Goal: Task Accomplishment & Management: Use online tool/utility

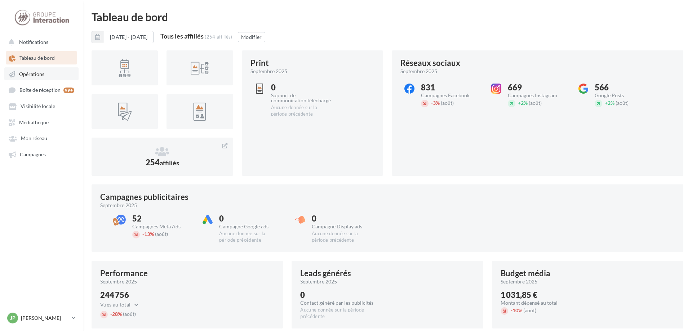
click at [32, 75] on span "Opérations" at bounding box center [31, 74] width 25 height 6
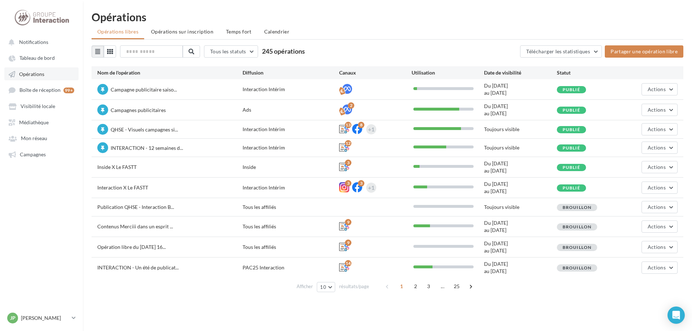
click at [46, 74] on link "Opérations" at bounding box center [41, 73] width 74 height 13
click at [38, 74] on span "Opérations" at bounding box center [31, 74] width 25 height 6
click at [30, 57] on span "Tableau de bord" at bounding box center [36, 58] width 35 height 6
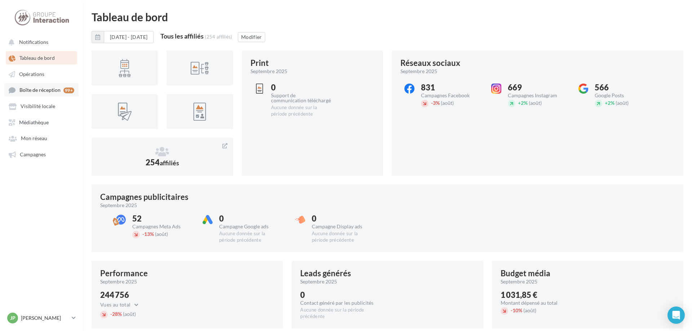
click at [51, 93] on span "Boîte de réception" at bounding box center [39, 90] width 41 height 6
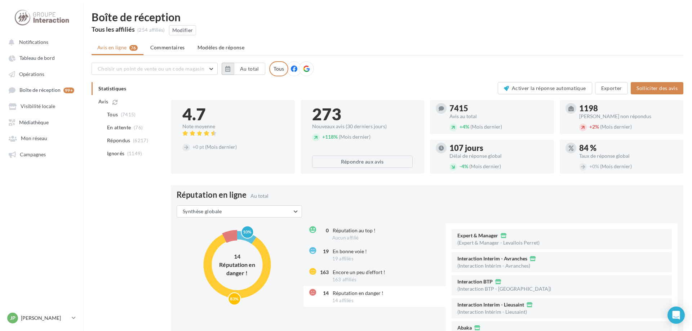
click at [227, 70] on icon "button" at bounding box center [227, 69] width 5 height 6
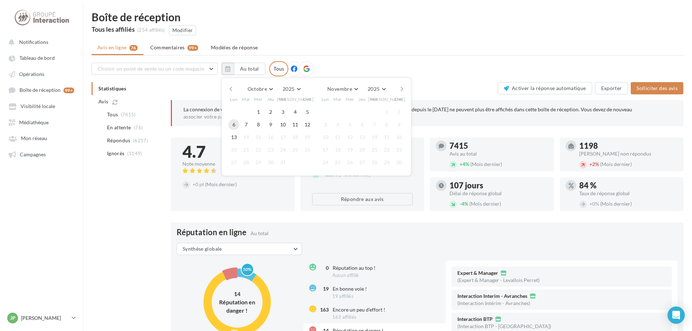
click at [235, 126] on button "6" at bounding box center [233, 124] width 11 height 11
click at [305, 125] on button "12" at bounding box center [307, 124] width 11 height 11
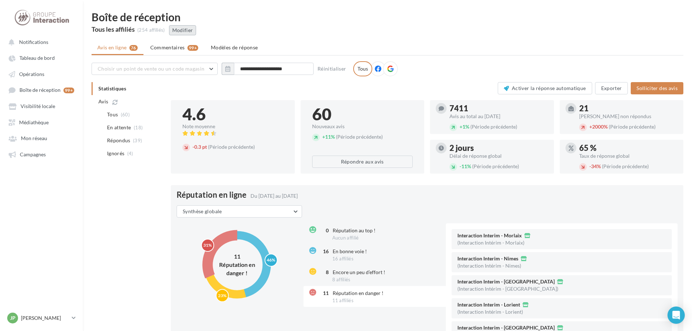
click at [184, 29] on button "Modifier" at bounding box center [182, 30] width 27 height 10
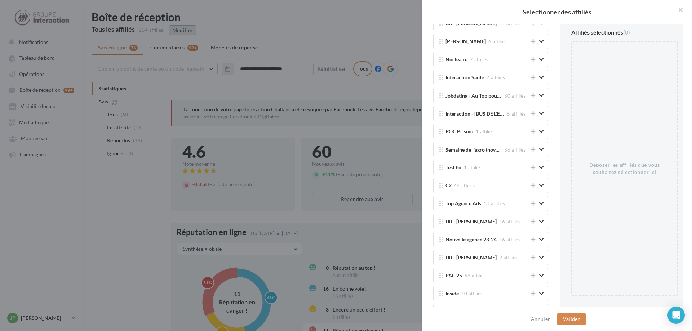
scroll to position [1032, 0]
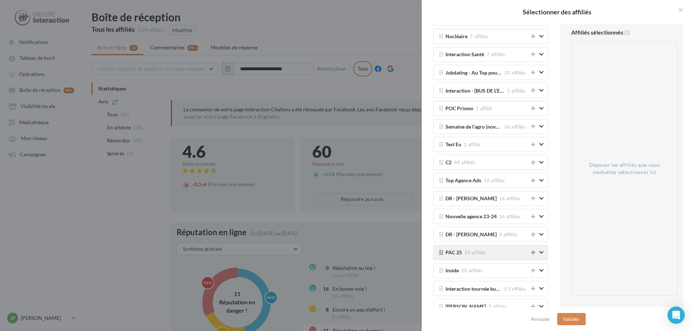
click at [532, 254] on icon at bounding box center [533, 252] width 4 height 5
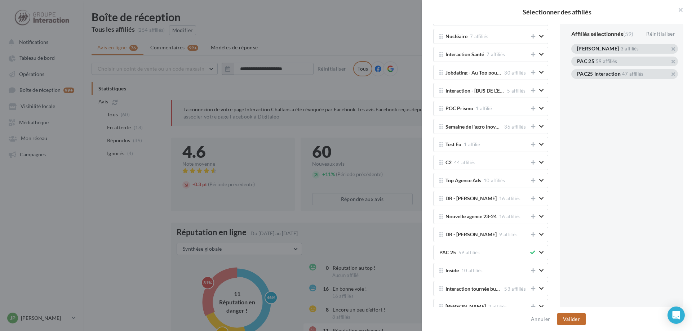
click at [572, 317] on button "Valider" at bounding box center [571, 319] width 28 height 12
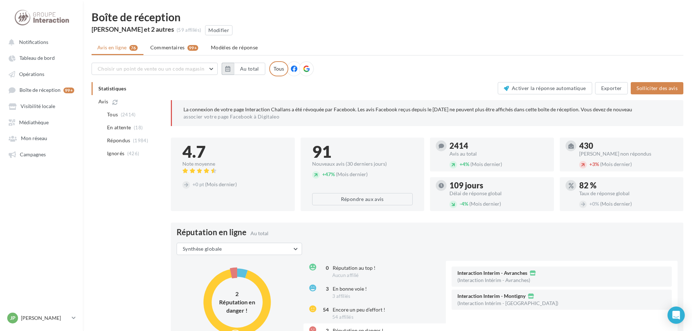
click at [226, 71] on icon "button" at bounding box center [227, 69] width 5 height 6
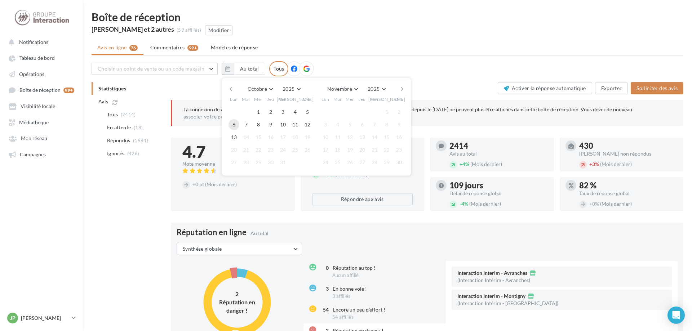
click at [229, 123] on button "6" at bounding box center [233, 124] width 11 height 11
click at [306, 127] on button "12" at bounding box center [307, 124] width 11 height 11
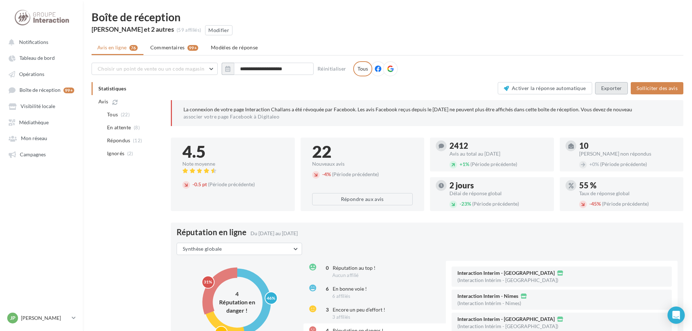
click at [604, 86] on button "Exporter" at bounding box center [611, 88] width 33 height 12
click at [51, 153] on link "Campagnes" at bounding box center [41, 154] width 74 height 13
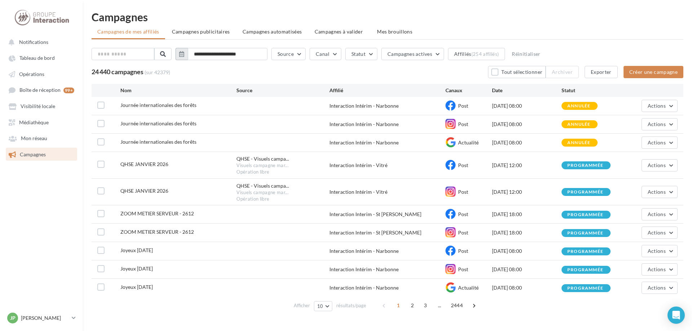
click at [184, 55] on icon "button" at bounding box center [181, 54] width 5 height 6
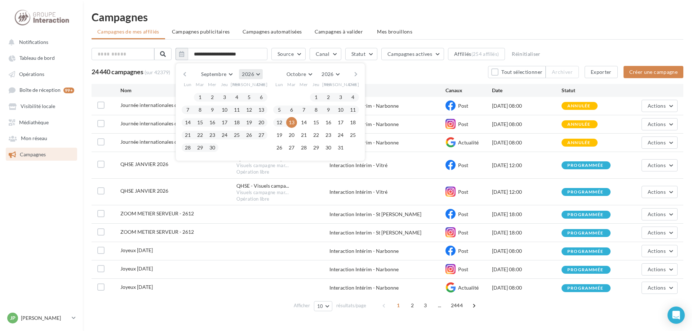
click at [262, 73] on button "2026" at bounding box center [250, 74] width 23 height 10
click at [229, 94] on span "2025" at bounding box center [224, 91] width 12 height 6
click at [285, 111] on button "6" at bounding box center [279, 109] width 11 height 11
click at [358, 112] on button "12" at bounding box center [352, 109] width 11 height 11
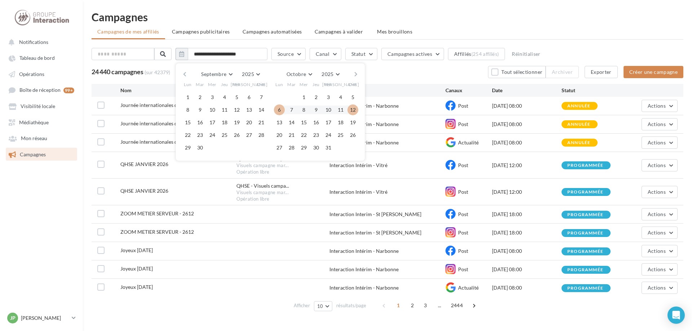
type input "**********"
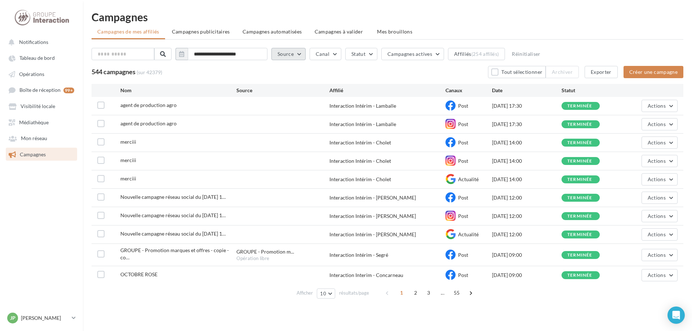
click at [305, 56] on button "Source" at bounding box center [288, 54] width 34 height 12
click at [341, 54] on button "Canal" at bounding box center [325, 54] width 32 height 12
click at [323, 80] on label at bounding box center [319, 79] width 7 height 7
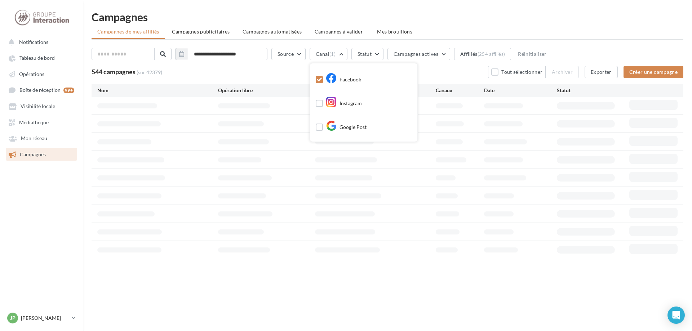
click at [450, 73] on div "544 campagnes (sur 42379) Tout sélectionner Archiver Exporter Créer une campagne" at bounding box center [388, 72] width 592 height 12
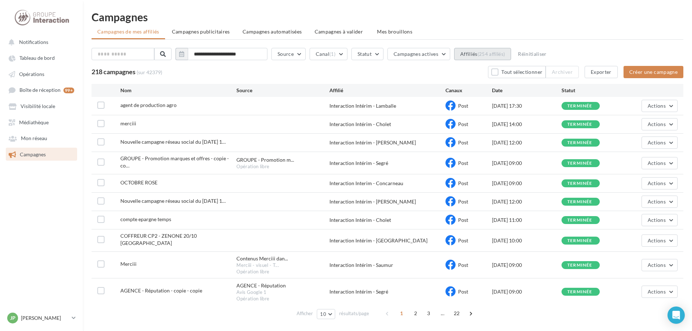
click at [488, 57] on button "Affiliés (254 affiliés)" at bounding box center [482, 54] width 57 height 12
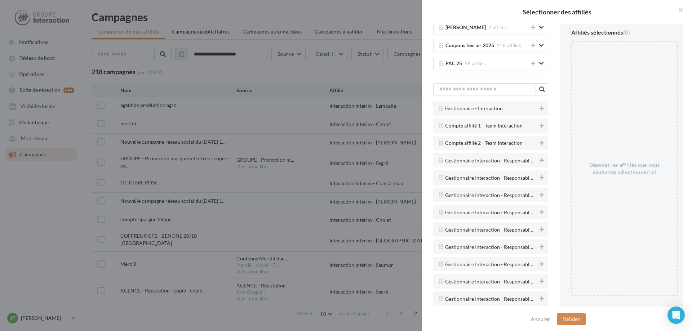
scroll to position [1525, 0]
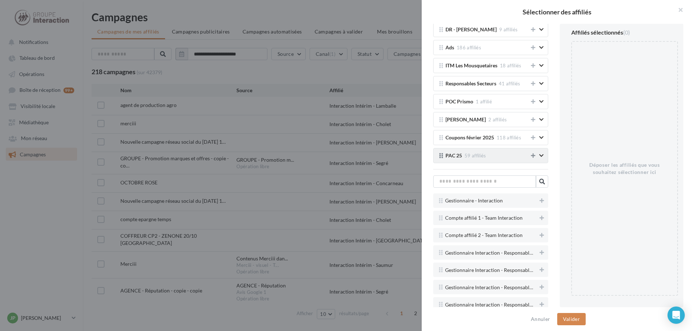
drag, startPoint x: 532, startPoint y: 157, endPoint x: 521, endPoint y: 149, distance: 13.6
click at [532, 157] on icon at bounding box center [533, 155] width 4 height 5
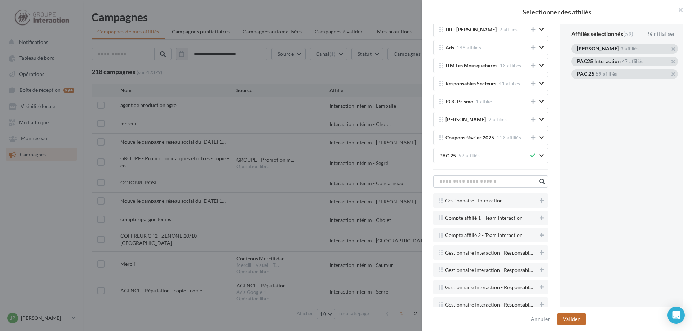
click at [577, 320] on button "Valider" at bounding box center [571, 319] width 28 height 12
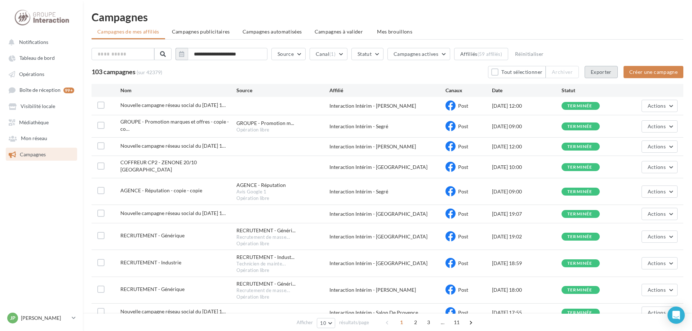
click at [604, 73] on button "Exporter" at bounding box center [600, 72] width 33 height 12
